Goal: Communication & Community: Answer question/provide support

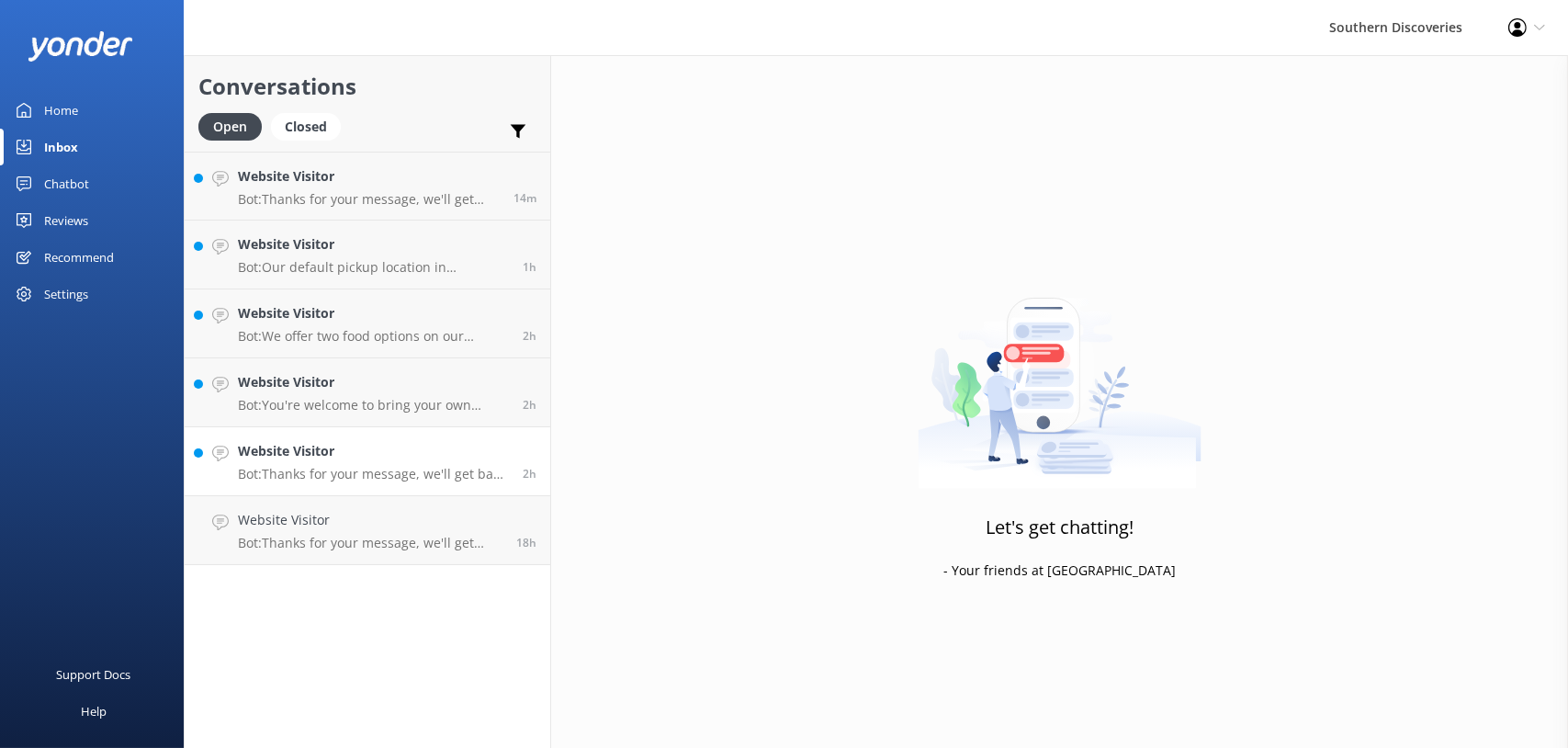
click at [385, 472] on p "Bot: Thanks for your message, we'll get back to you as soon as we can. You're a…" at bounding box center [373, 473] width 271 height 17
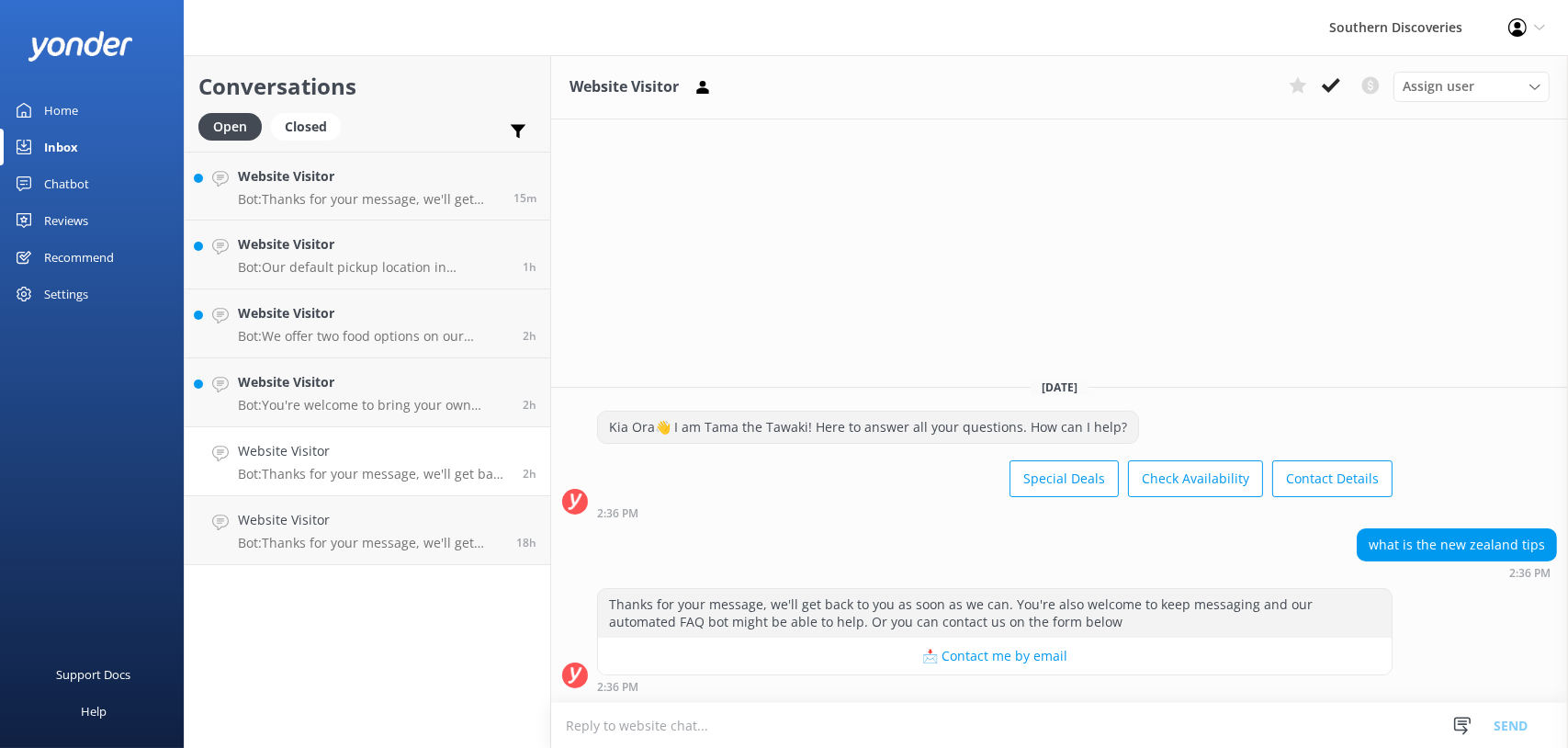
drag, startPoint x: 1336, startPoint y: 86, endPoint x: 1007, endPoint y: 121, distance: 330.9
click at [1336, 86] on icon at bounding box center [1331, 85] width 18 height 18
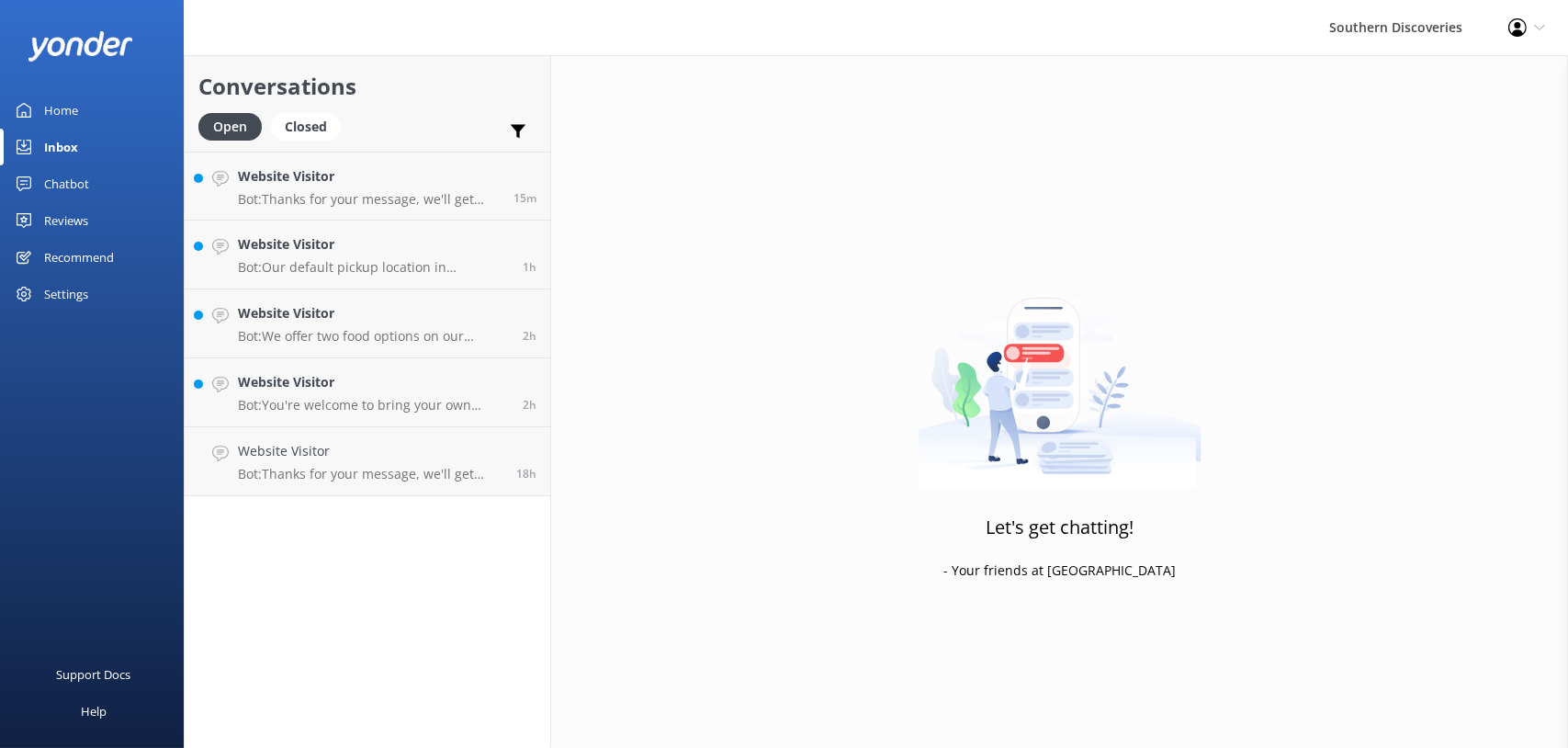
click at [313, 427] on link "Website Visitor Bot: Thanks for your message, we'll get back to you as soon as …" at bounding box center [368, 461] width 366 height 69
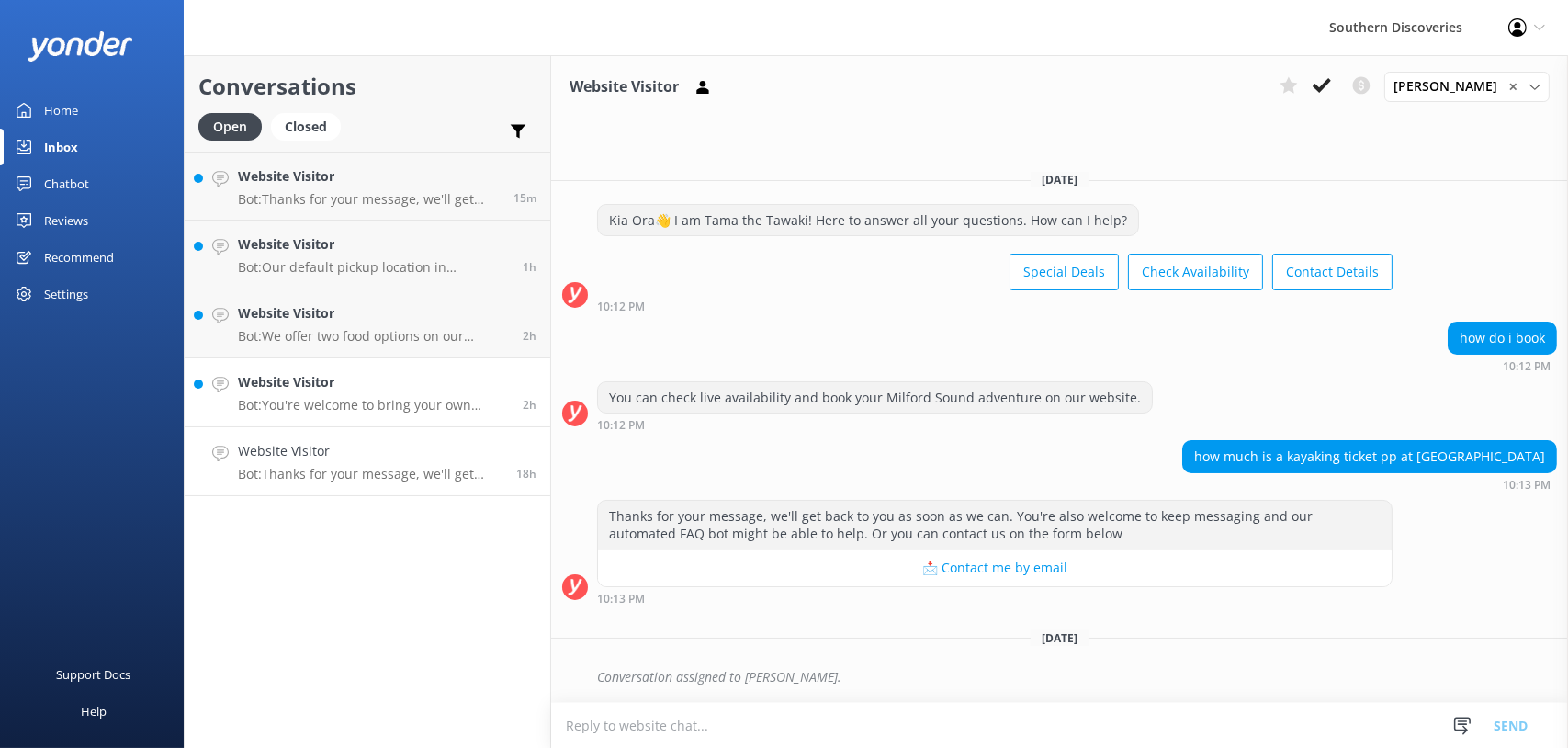
click at [317, 386] on h4 "Website Visitor" at bounding box center [373, 382] width 271 height 20
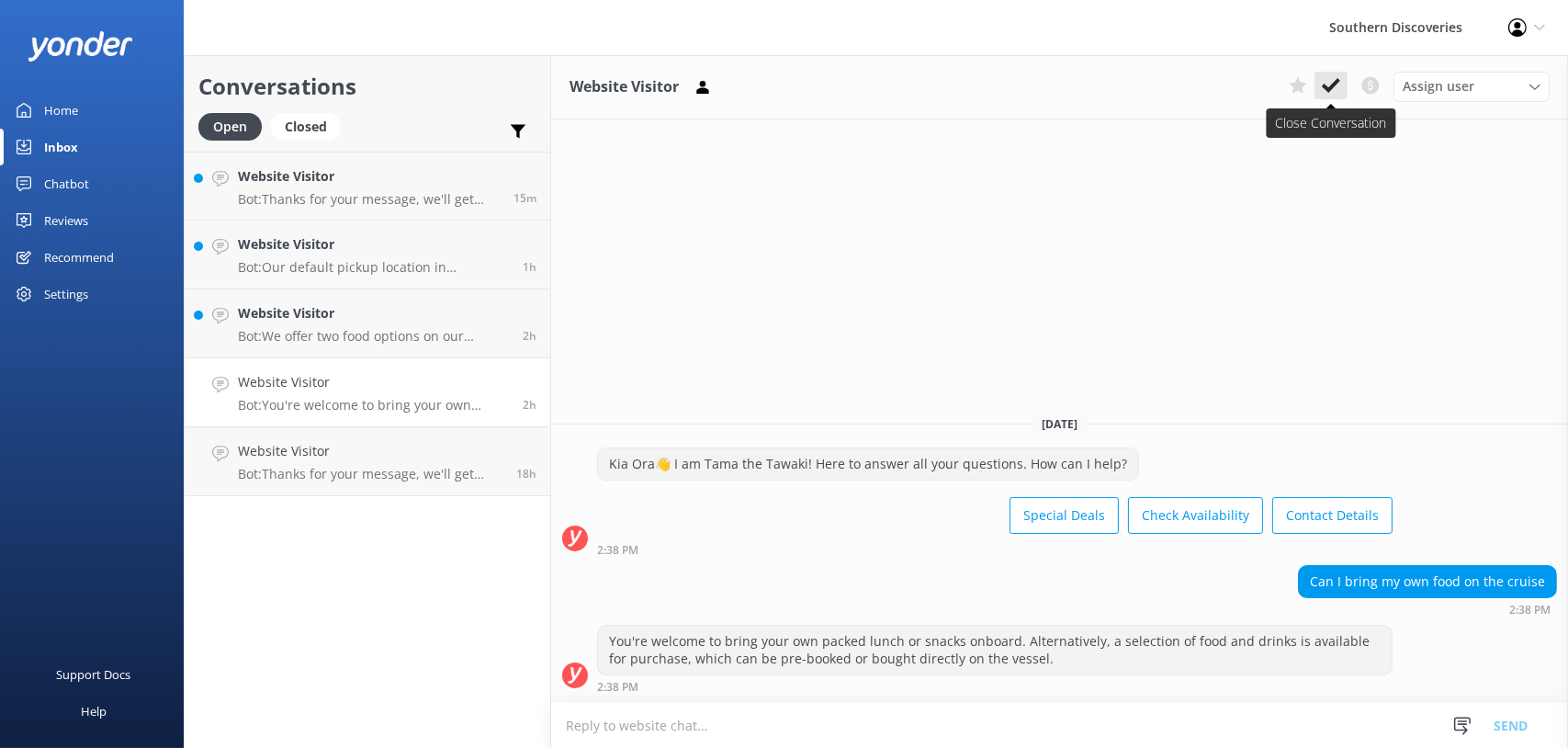
click at [1334, 82] on icon at bounding box center [1331, 85] width 18 height 18
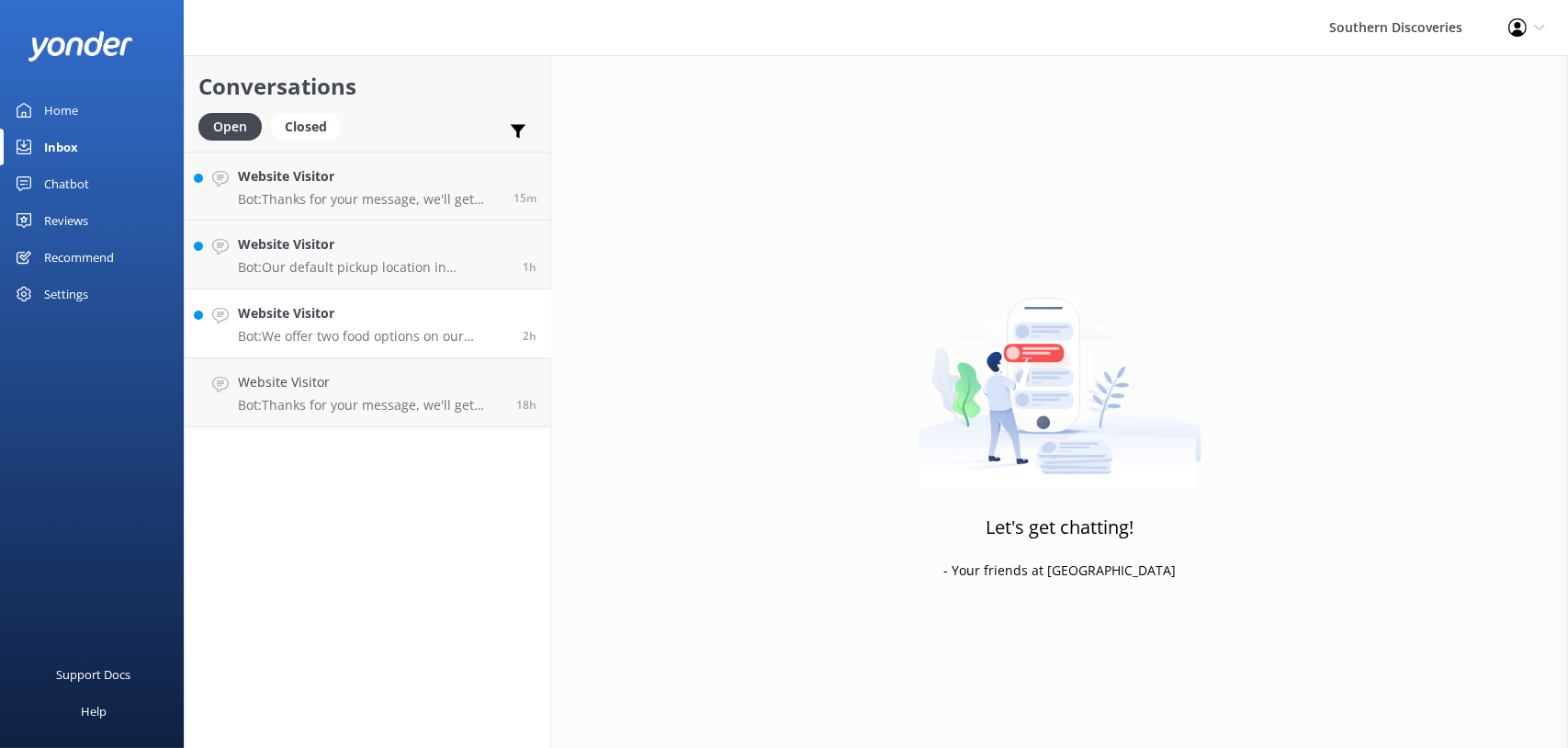
click at [314, 329] on p "Bot: We offer two food options on our Milford Sound Nature Cruise: - 'To Kai' B…" at bounding box center [373, 336] width 271 height 17
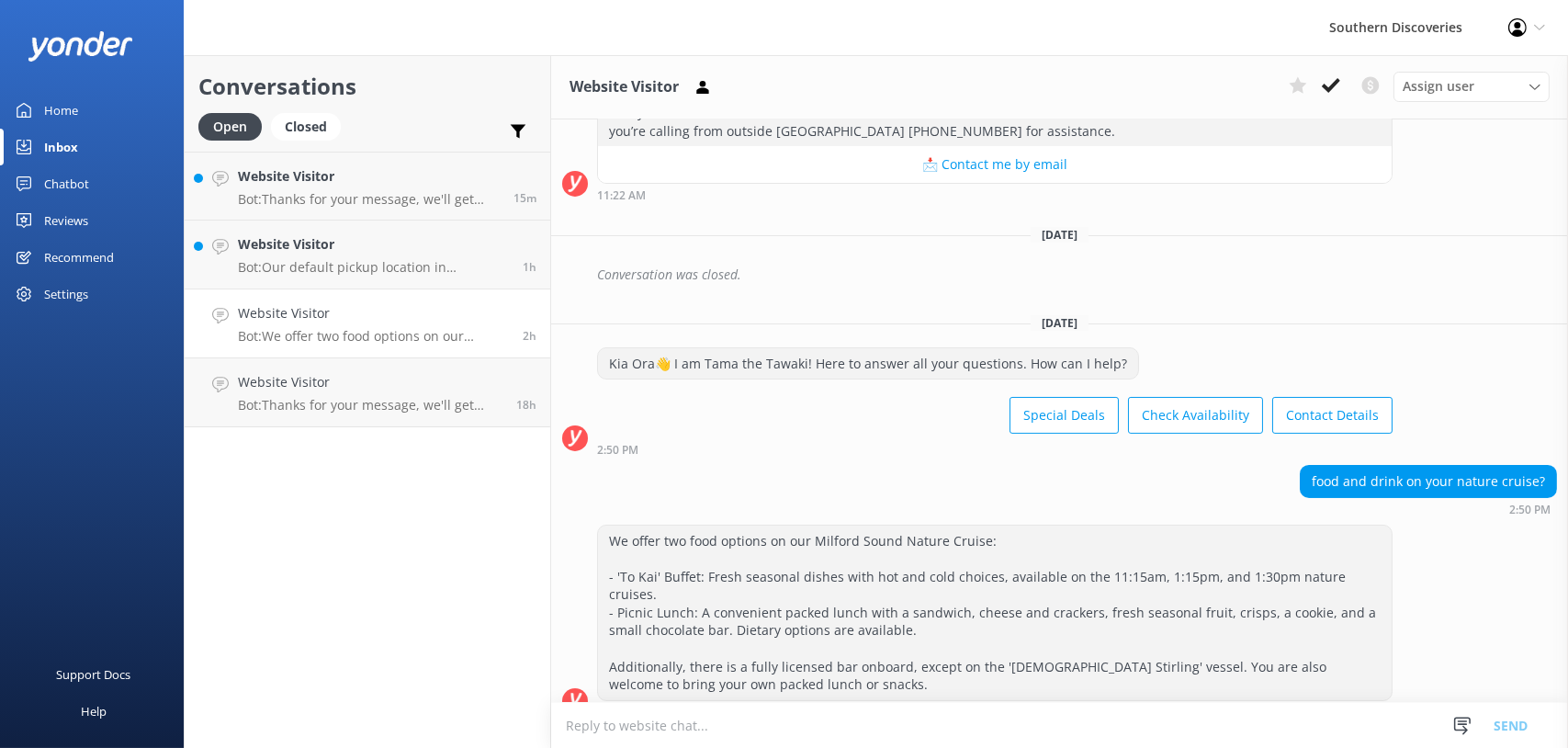
scroll to position [253, 0]
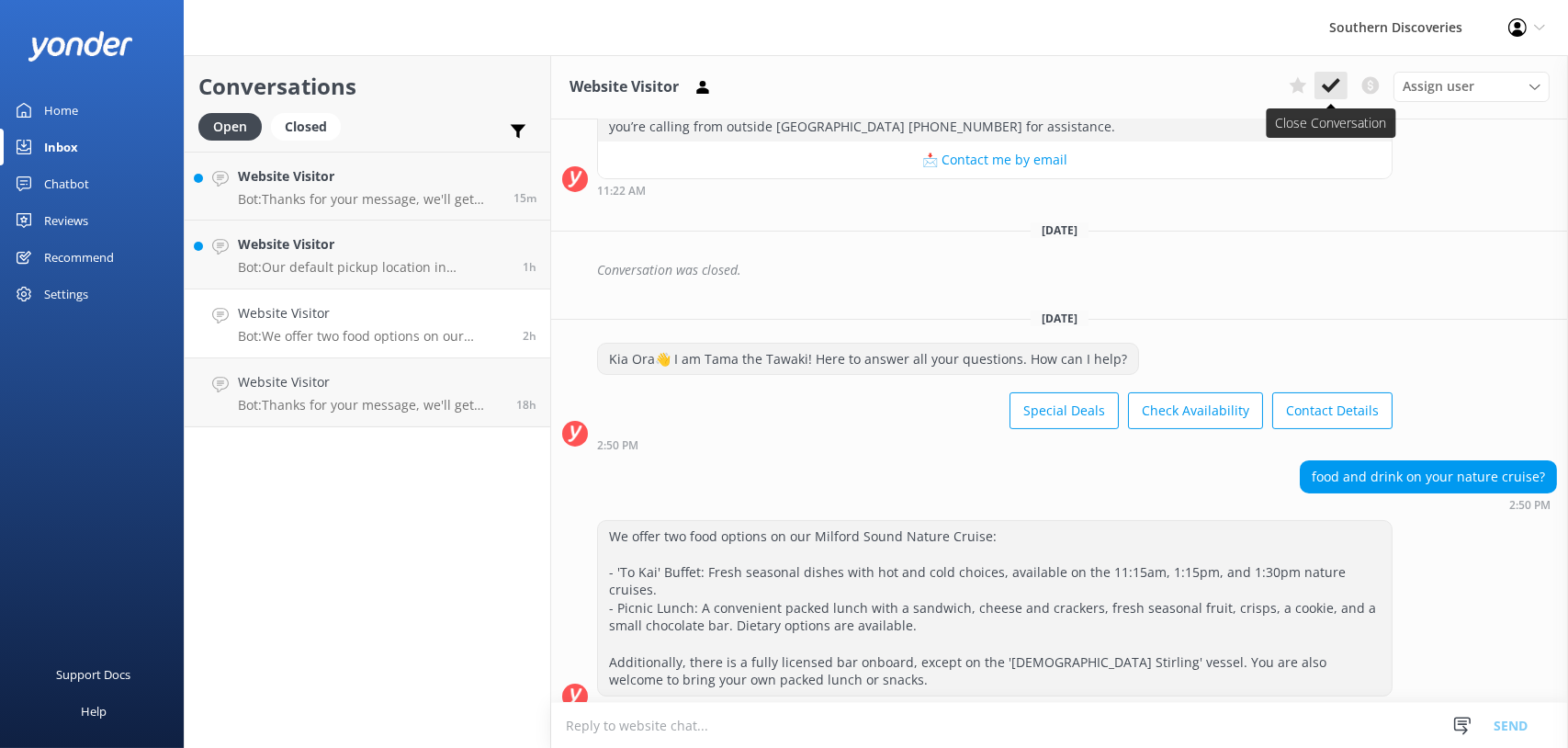
click at [1330, 82] on icon at bounding box center [1331, 85] width 18 height 18
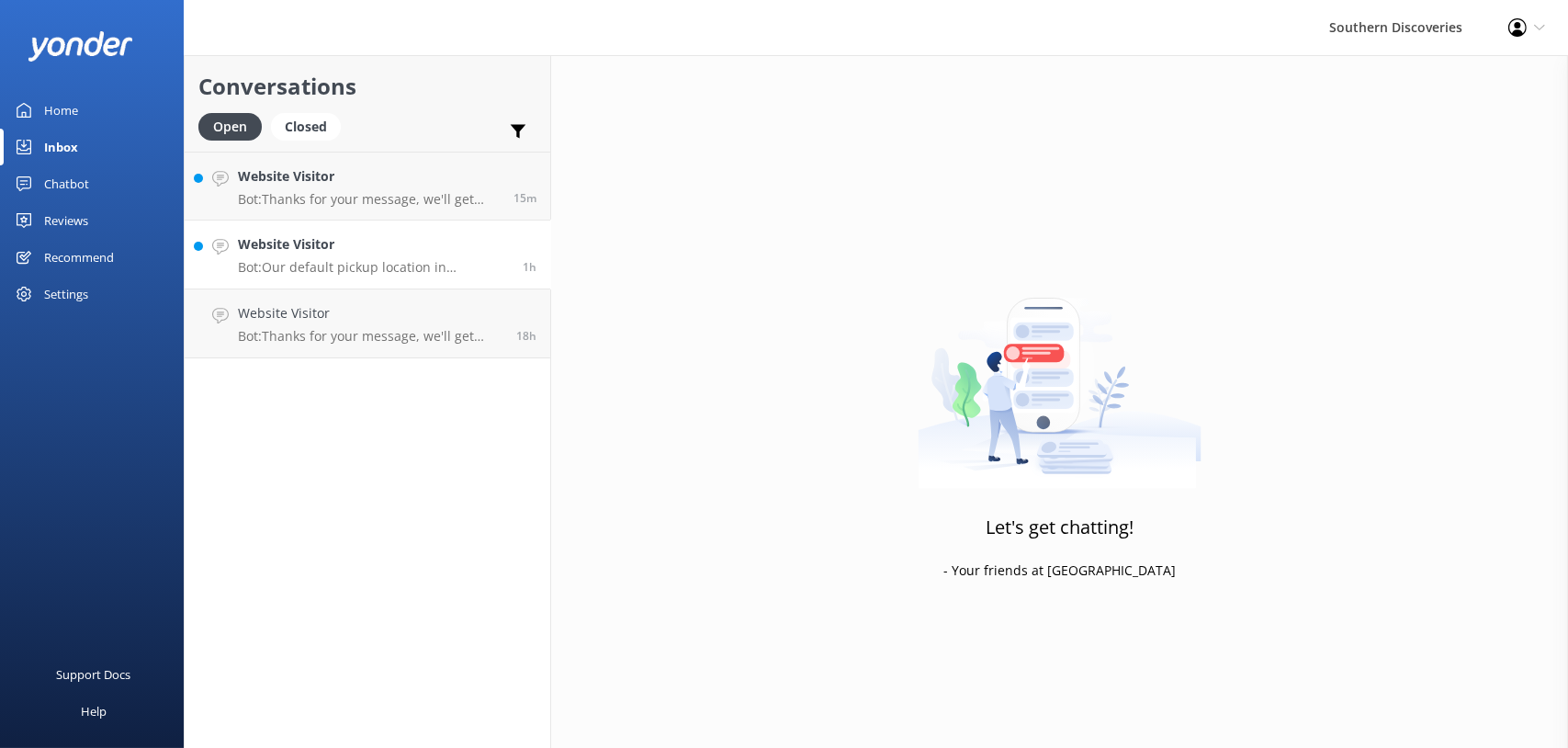
click at [311, 262] on p "Bot: Our default pickup location in [GEOGRAPHIC_DATA] is [STREET_ADDRESS]. If y…" at bounding box center [373, 267] width 271 height 17
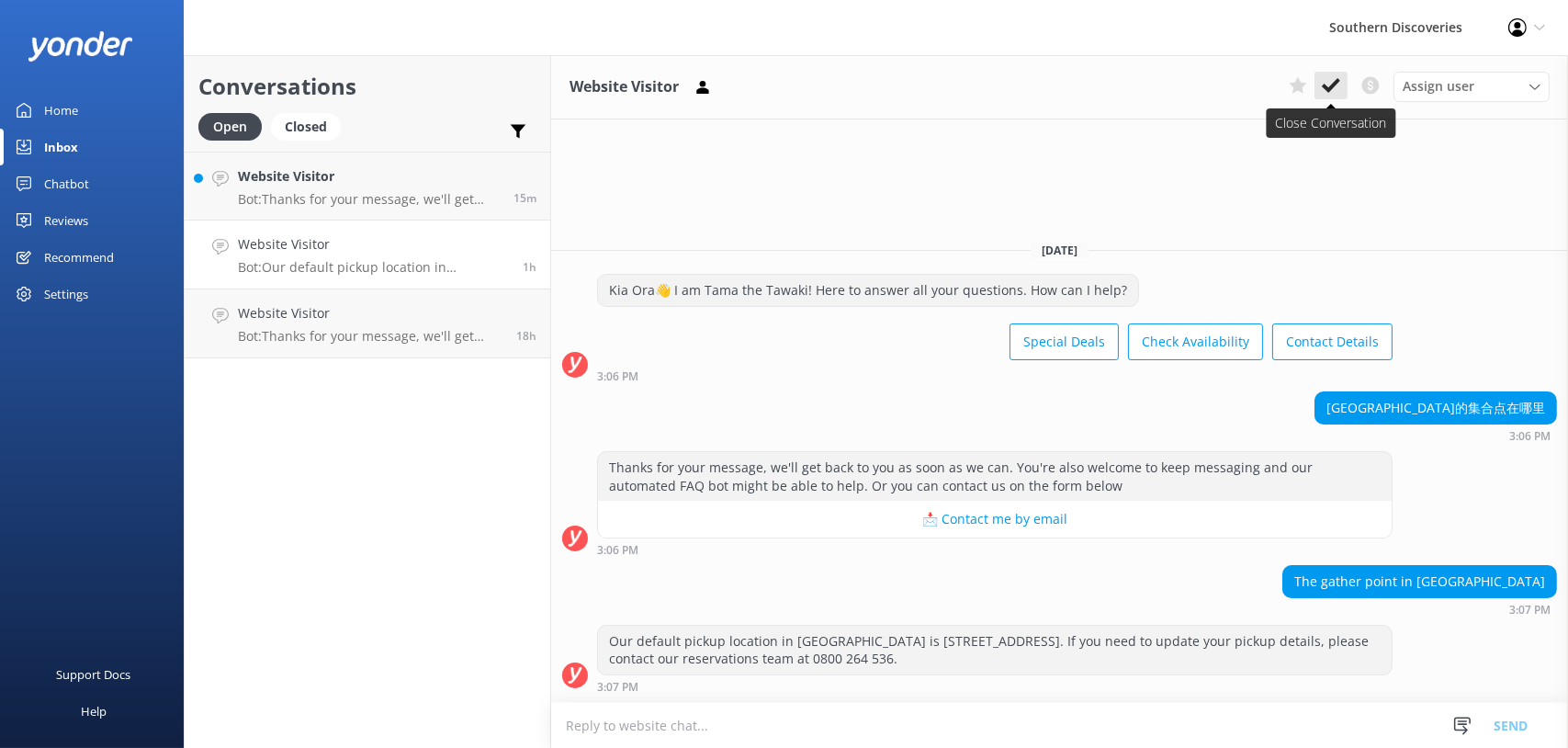
drag, startPoint x: 1320, startPoint y: 81, endPoint x: 1279, endPoint y: 218, distance: 143.0
click at [1320, 81] on button at bounding box center [1331, 86] width 33 height 28
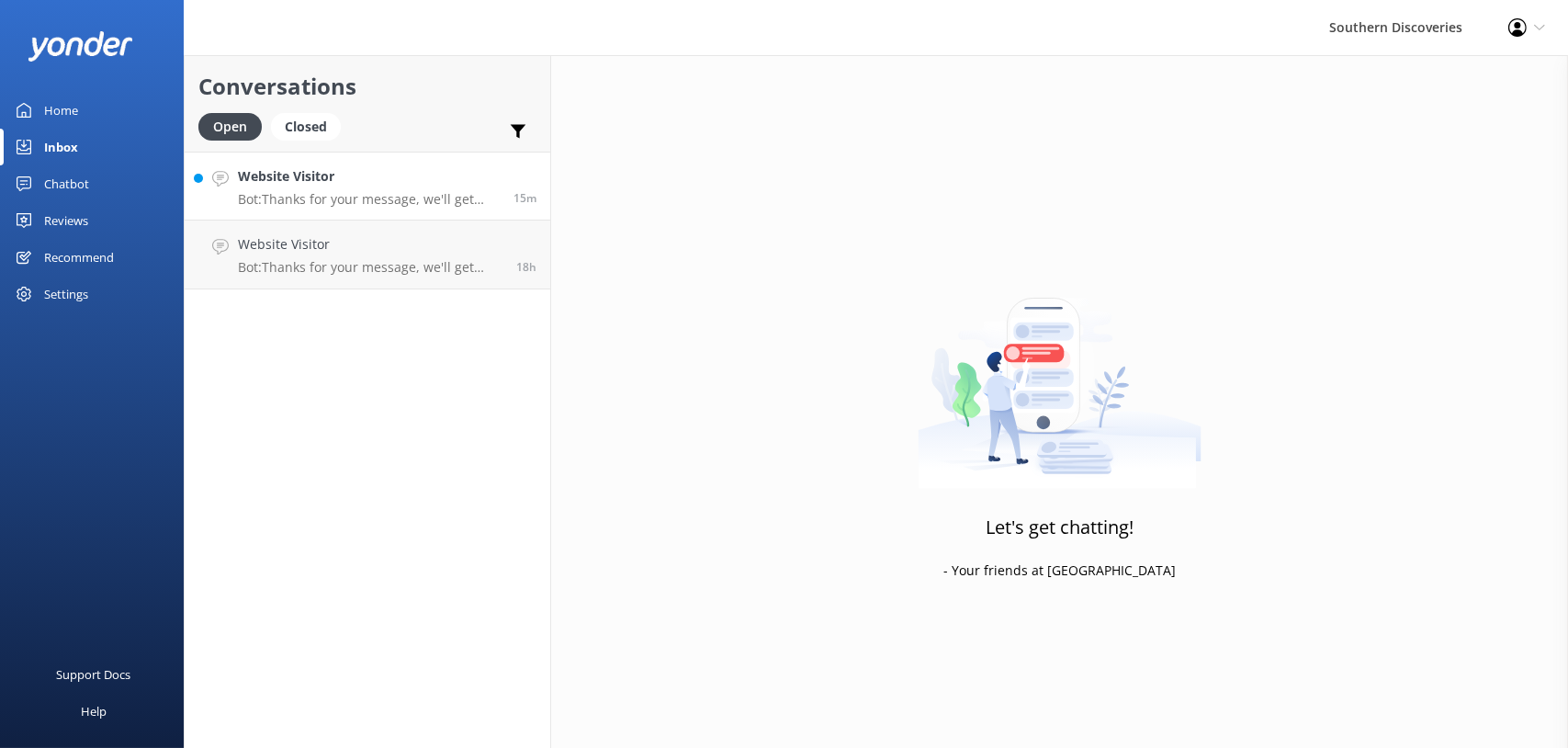
click at [301, 190] on div "Website Visitor Bot: Thanks for your message, we'll get back to you as soon as …" at bounding box center [369, 187] width 262 height 40
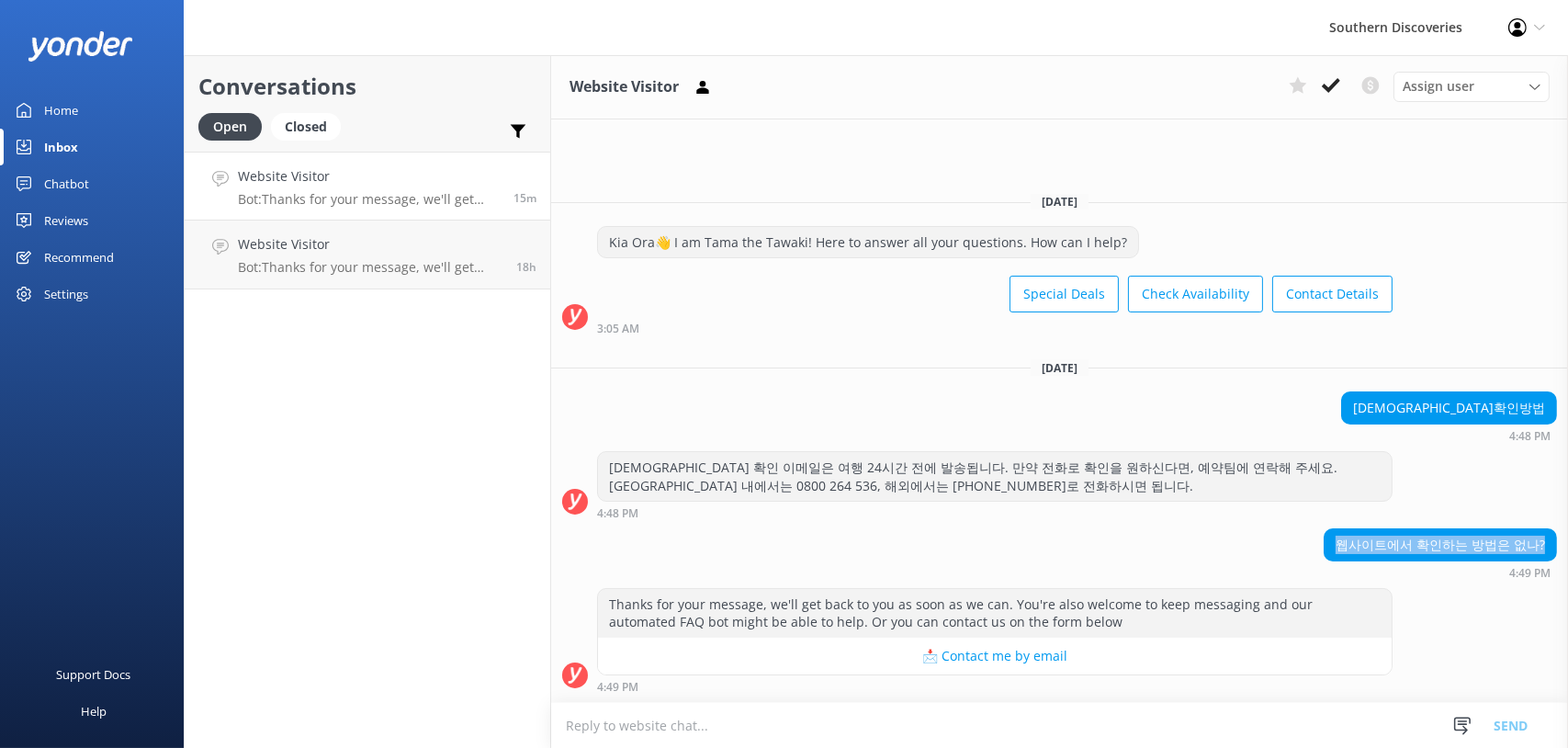
drag, startPoint x: 1331, startPoint y: 539, endPoint x: 1561, endPoint y: 542, distance: 230.0
click at [1561, 542] on div "웹사이트에서 확인하는 방법은 없나? 4:49 PM" at bounding box center [1060, 553] width 1017 height 51
drag, startPoint x: 1561, startPoint y: 542, endPoint x: 1469, endPoint y: 540, distance: 92.0
drag, startPoint x: 1226, startPoint y: 557, endPoint x: 917, endPoint y: 568, distance: 309.2
click at [1225, 557] on div "有沒有辦法在網站上查看？ 4:49 PM" at bounding box center [1060, 553] width 1017 height 51
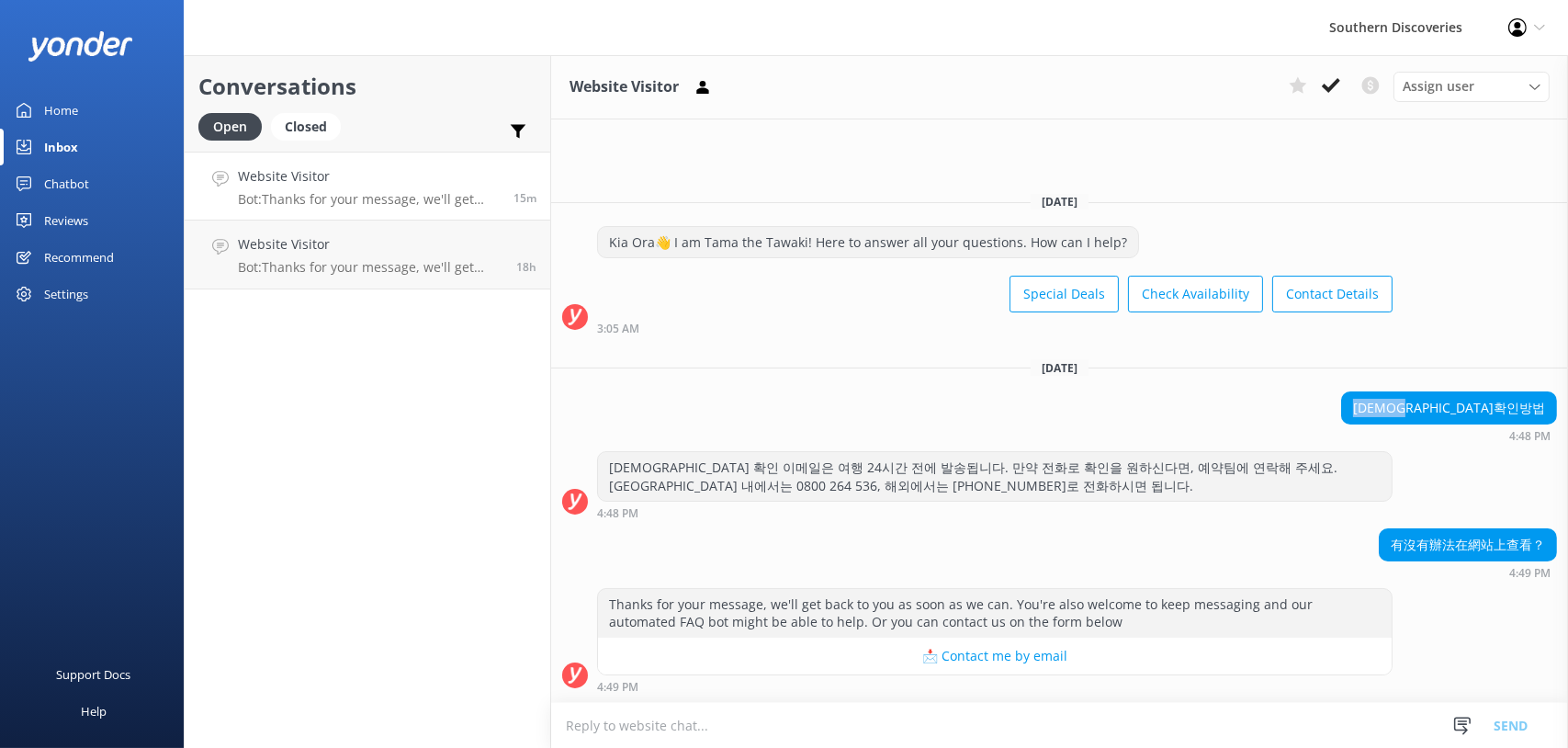
drag, startPoint x: 1485, startPoint y: 406, endPoint x: 1549, endPoint y: 406, distance: 64.0
click at [1549, 406] on div "[DEMOGRAPHIC_DATA]확인방법" at bounding box center [1449, 407] width 214 height 31
drag, startPoint x: 1549, startPoint y: 406, endPoint x: 1526, endPoint y: 407, distance: 23.0
click at [1213, 414] on div "如何確認您的預訂 4:48 PM" at bounding box center [1060, 416] width 1017 height 51
click at [1326, 82] on icon at bounding box center [1331, 85] width 18 height 18
